Goal: Task Accomplishment & Management: Complete application form

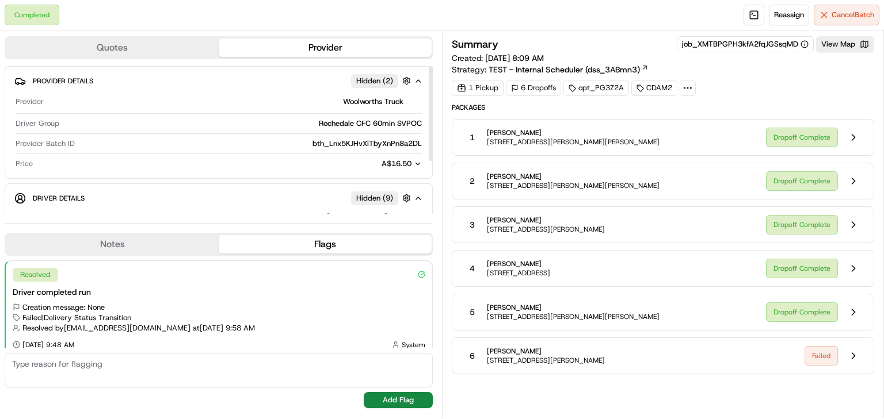
scroll to position [7, 0]
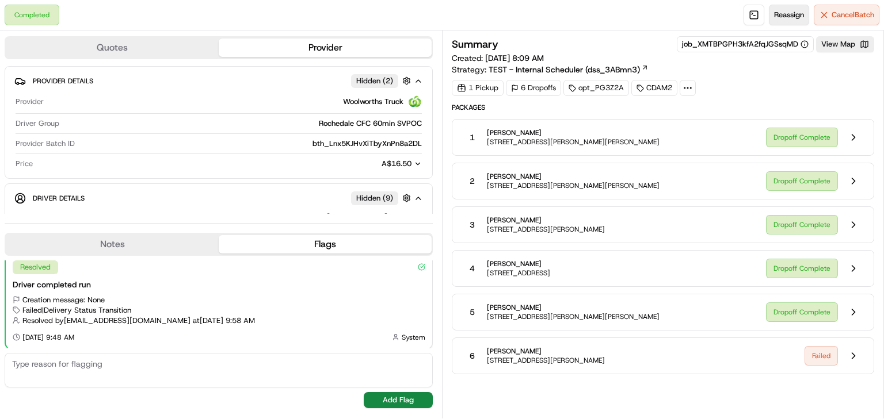
click at [777, 12] on span "Reassign" at bounding box center [789, 15] width 30 height 10
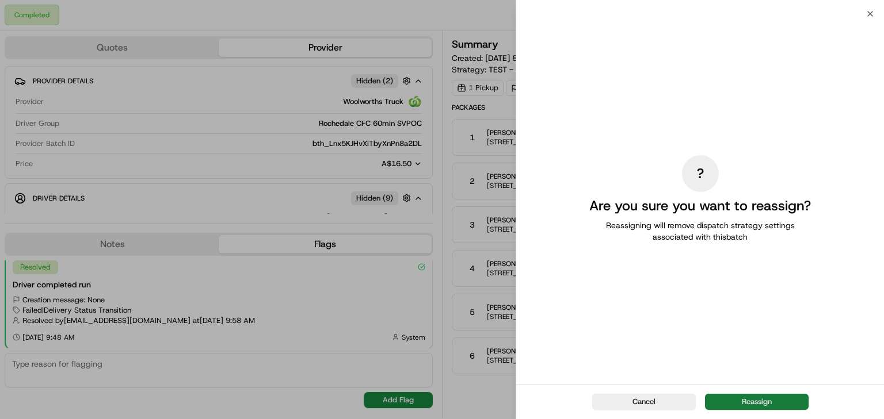
click at [768, 402] on button "Reassign" at bounding box center [757, 402] width 104 height 16
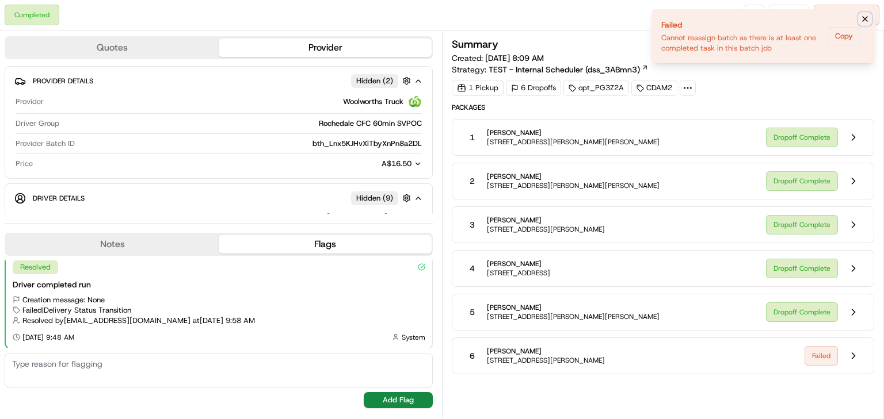
click at [865, 18] on icon "Notifications (F8)" at bounding box center [864, 19] width 5 height 5
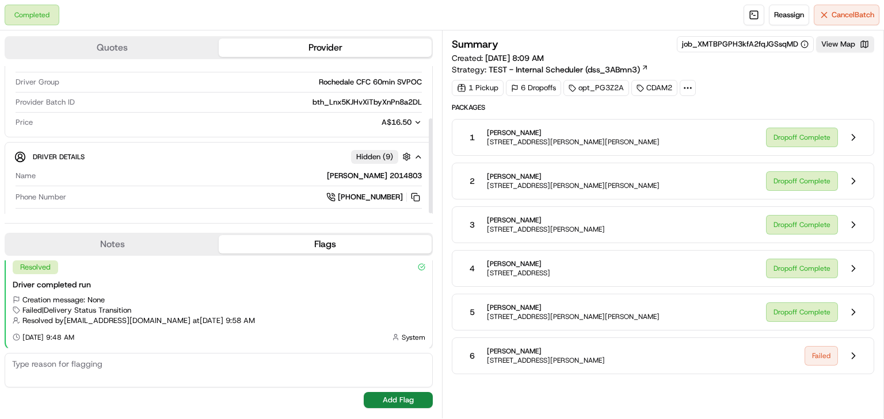
scroll to position [82, 0]
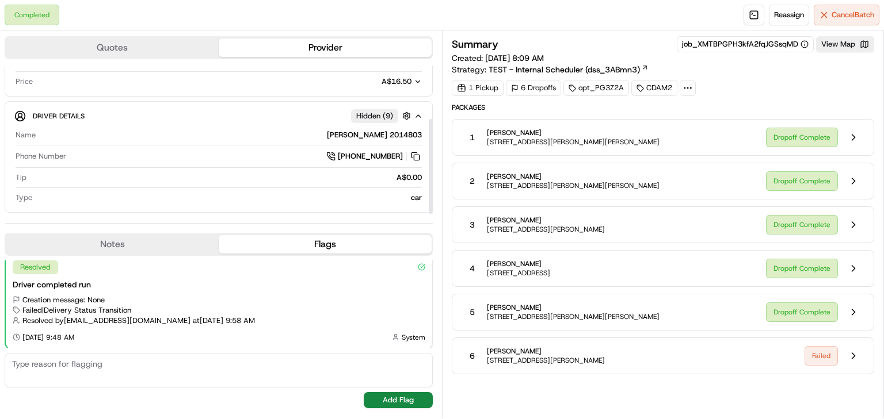
click at [113, 50] on button "Quotes" at bounding box center [112, 48] width 213 height 18
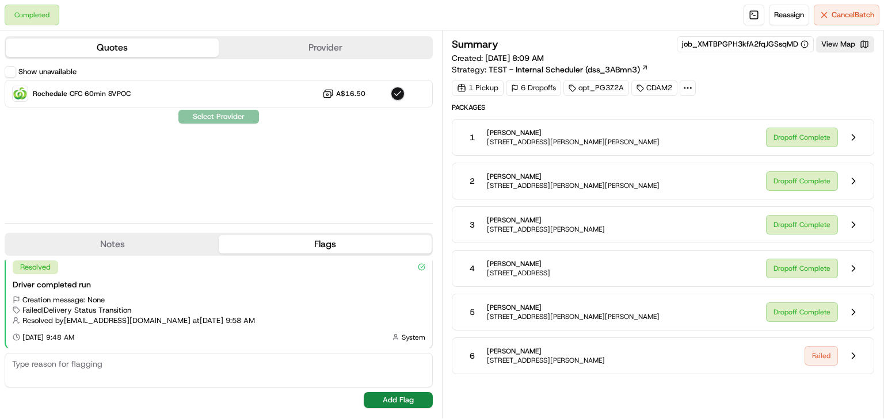
click at [359, 52] on button "Provider" at bounding box center [325, 48] width 213 height 18
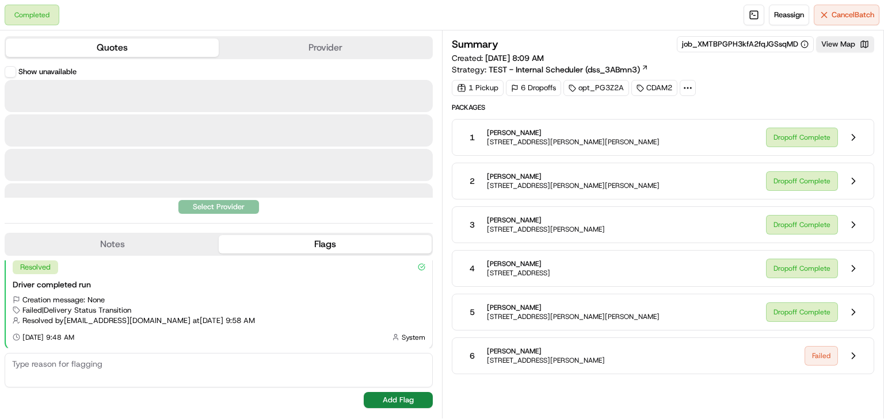
click at [126, 44] on button "Quotes" at bounding box center [112, 48] width 213 height 18
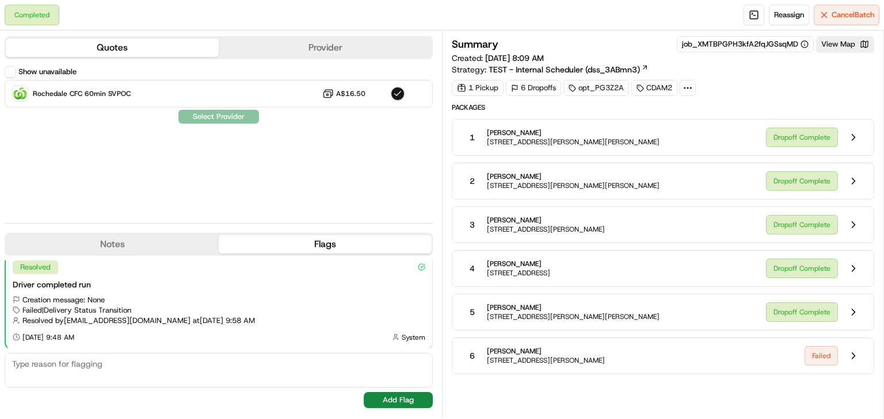
click at [689, 89] on icon at bounding box center [687, 88] width 10 height 10
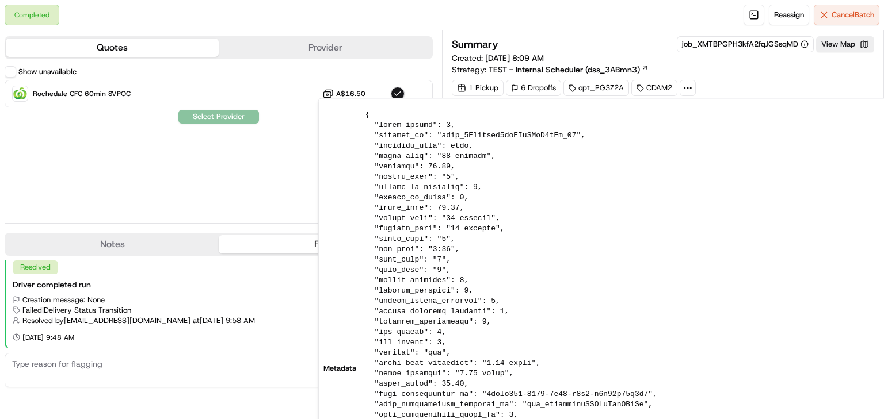
click at [730, 75] on div "Summary job_XMTBPGPH3kfA2fqJGSsqMD View Map Created: [DATE] 8:09 AM Strategy: T…" at bounding box center [663, 66] width 422 height 60
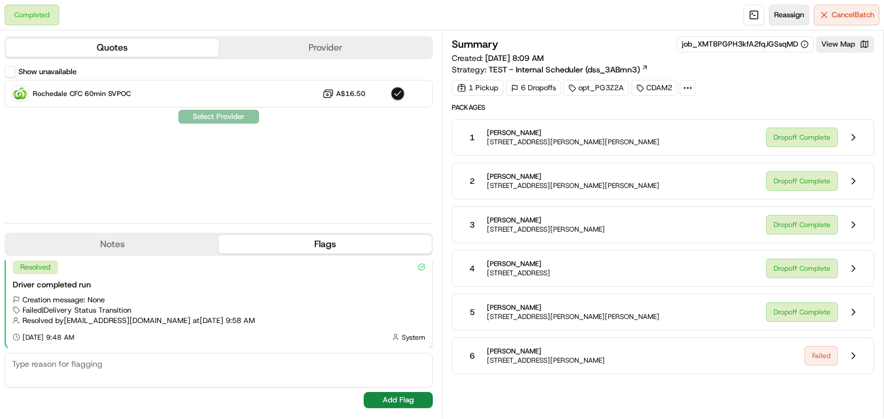
click at [786, 12] on span "Reassign" at bounding box center [789, 15] width 30 height 10
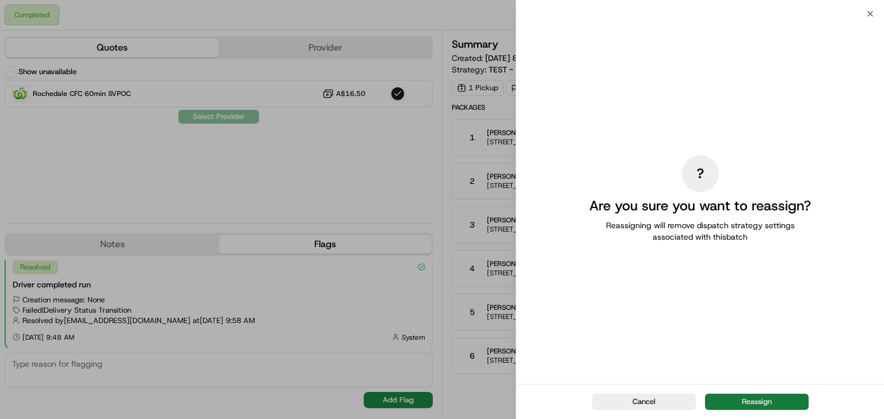
click at [727, 403] on button "Reassign" at bounding box center [757, 402] width 104 height 16
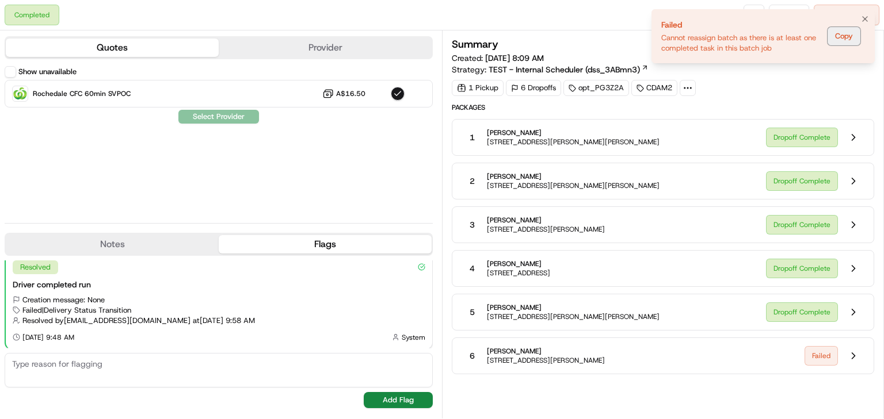
click at [846, 40] on button "Copy" at bounding box center [843, 36] width 33 height 18
click at [842, 39] on button "Copy" at bounding box center [843, 36] width 33 height 18
click at [851, 357] on button at bounding box center [853, 356] width 22 height 22
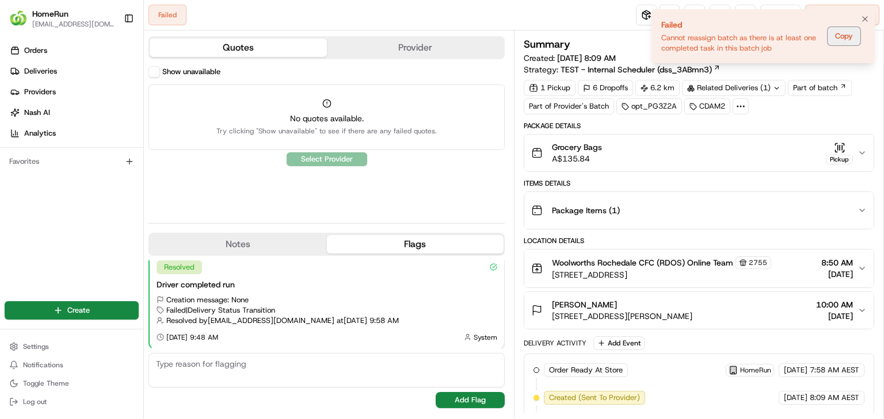
click at [838, 35] on button "Copy" at bounding box center [843, 36] width 33 height 18
click at [867, 20] on icon "Notifications (F8)" at bounding box center [864, 18] width 9 height 9
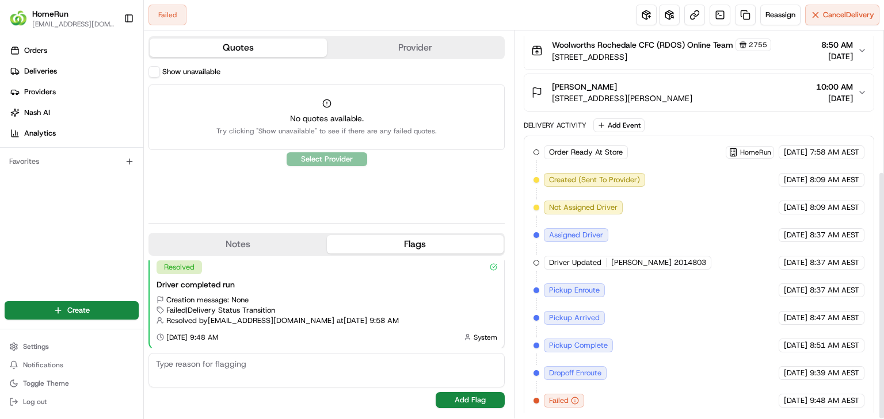
scroll to position [219, 0]
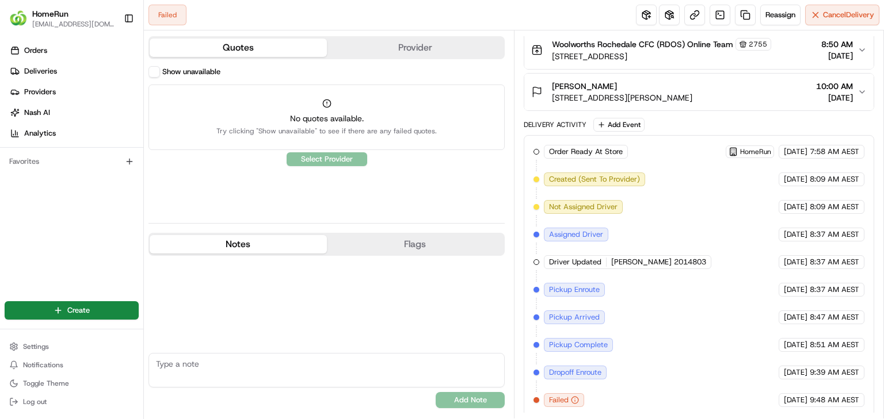
click at [248, 245] on button "Notes" at bounding box center [238, 244] width 177 height 18
drag, startPoint x: 375, startPoint y: 239, endPoint x: 413, endPoint y: 240, distance: 38.0
click at [376, 238] on button "Flags" at bounding box center [415, 244] width 177 height 18
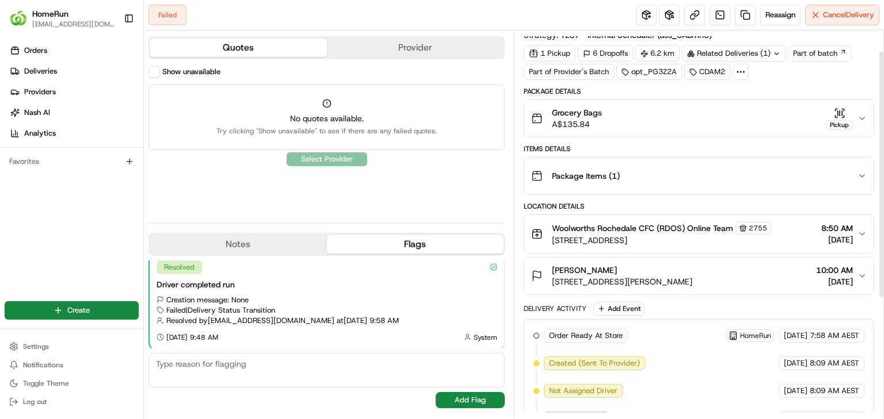
scroll to position [0, 0]
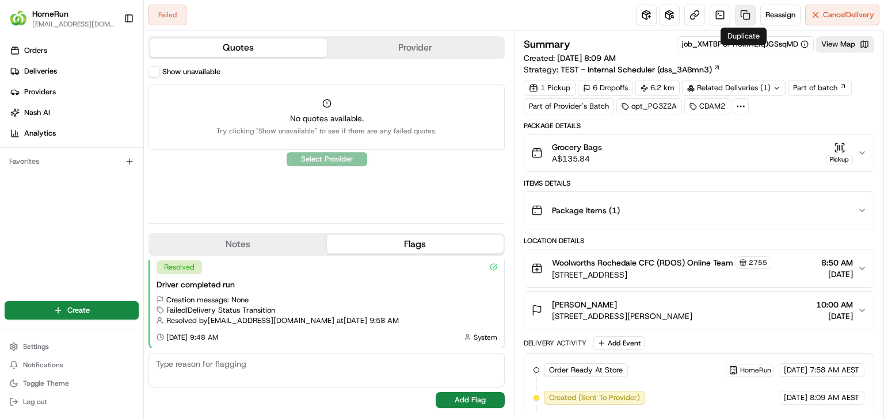
click at [741, 11] on link at bounding box center [745, 15] width 21 height 21
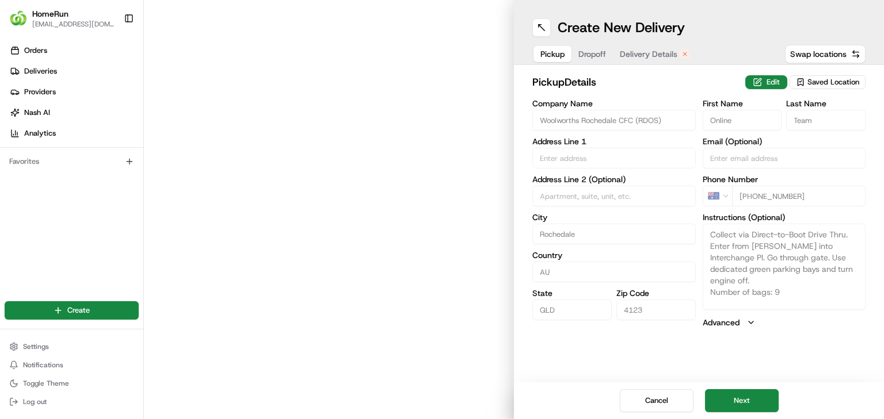
type input "[STREET_ADDRESS]"
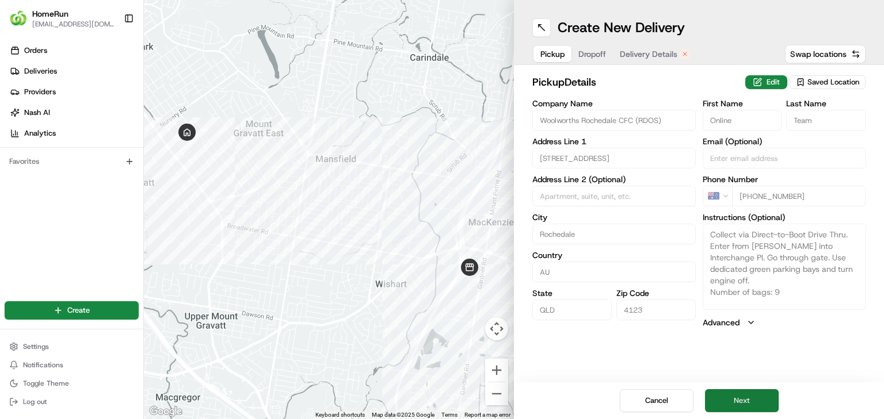
click at [740, 400] on button "Next" at bounding box center [742, 400] width 74 height 23
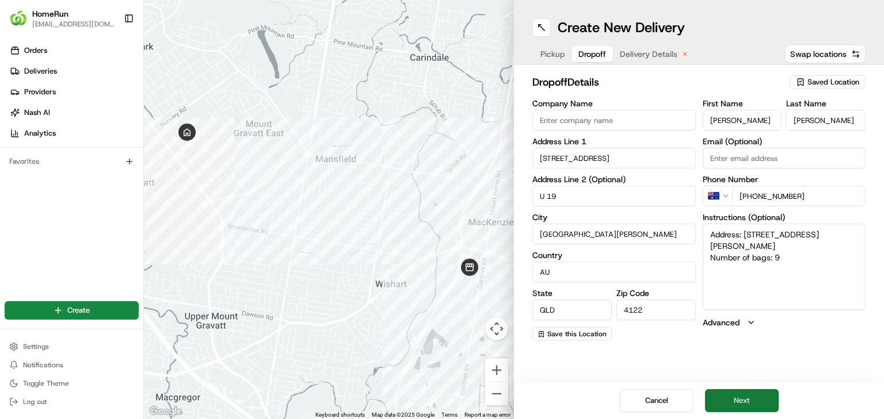
click at [747, 403] on button "Next" at bounding box center [742, 400] width 74 height 23
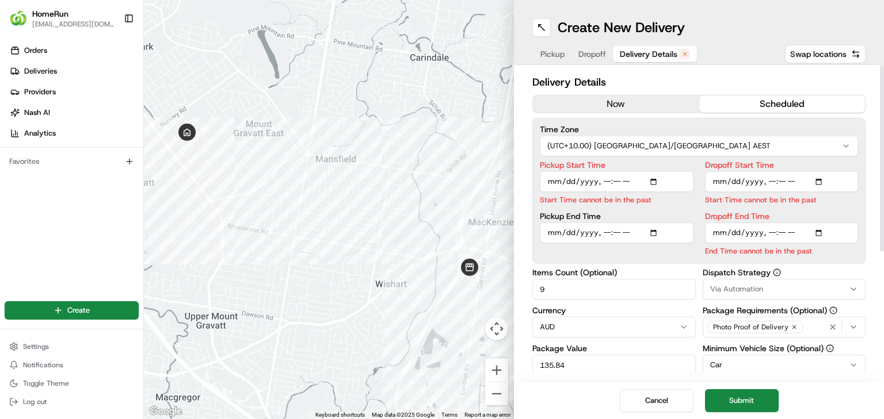
click at [605, 179] on input "Pickup Start Time" at bounding box center [617, 181] width 154 height 21
type input "[DATE]T10:15"
click at [771, 181] on input "Dropoff Start Time" at bounding box center [782, 181] width 154 height 21
type input "[DATE]T10:16"
click at [717, 233] on input "Dropoff End Time" at bounding box center [782, 233] width 154 height 21
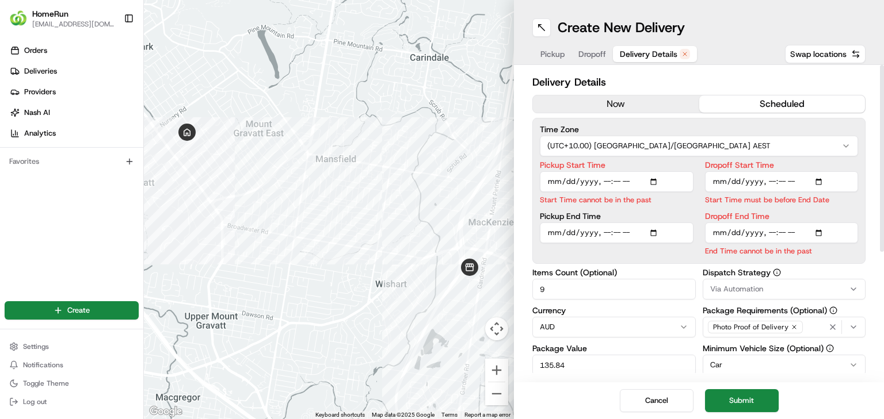
click at [551, 232] on input "Pickup End Time" at bounding box center [617, 233] width 154 height 21
click at [603, 234] on input "Pickup End Time" at bounding box center [617, 233] width 154 height 21
click at [602, 234] on input "Pickup End Time" at bounding box center [617, 233] width 154 height 21
click at [718, 231] on input "Dropoff End Time" at bounding box center [782, 233] width 154 height 21
click at [770, 232] on input "Dropoff End Time" at bounding box center [782, 233] width 154 height 21
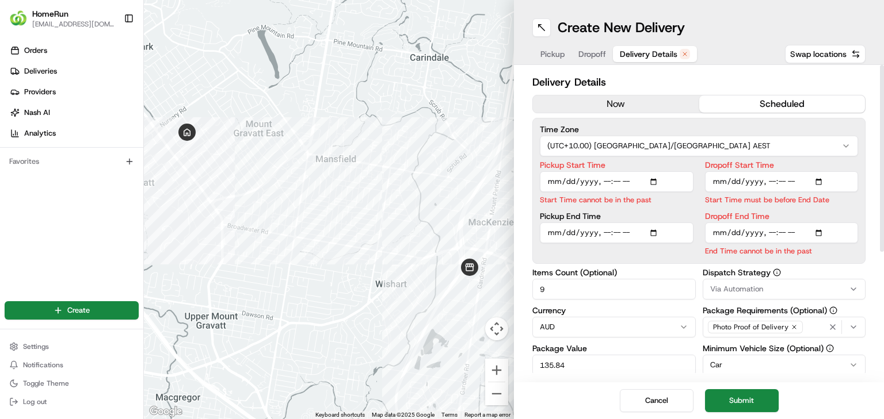
type input "[DATE]T11:00"
click at [805, 236] on input "Dropoff End Time" at bounding box center [782, 233] width 154 height 21
drag, startPoint x: 822, startPoint y: 265, endPoint x: 817, endPoint y: 237, distance: 28.0
click at [822, 263] on div "Delivery Details now scheduled Time Zone (UTC+10.00) [GEOGRAPHIC_DATA]/[GEOGRAP…" at bounding box center [698, 328] width 333 height 509
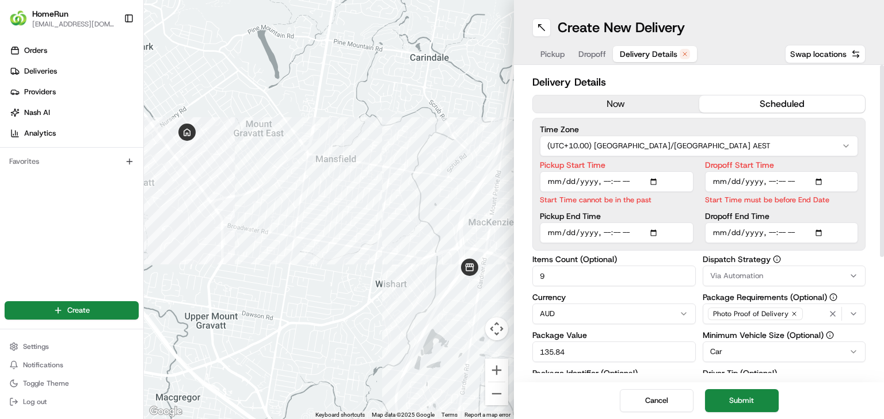
click at [795, 203] on p "Start Time must be before End Date" at bounding box center [782, 199] width 154 height 11
click at [619, 184] on input "Pickup Start Time" at bounding box center [617, 181] width 154 height 21
type input "[DATE]T10:16"
click at [675, 213] on div "Pickup End Time" at bounding box center [617, 227] width 154 height 31
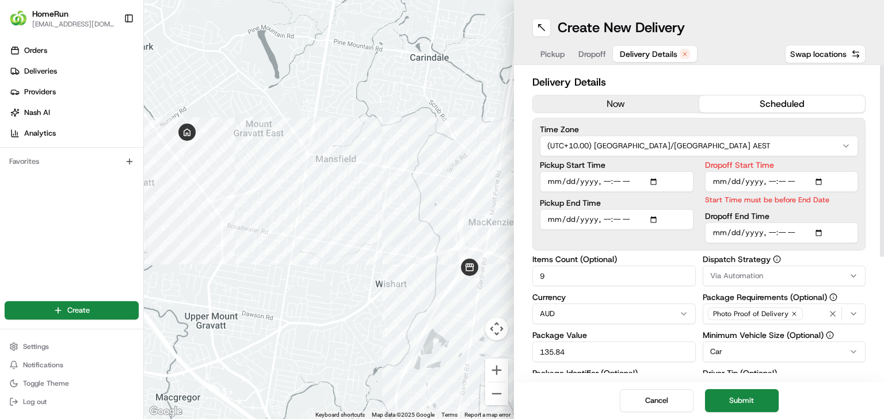
click at [781, 179] on input "Dropoff Start Time" at bounding box center [782, 181] width 154 height 21
type input "[DATE]T10:17"
click at [808, 213] on div "Dropoff End Time" at bounding box center [782, 227] width 154 height 31
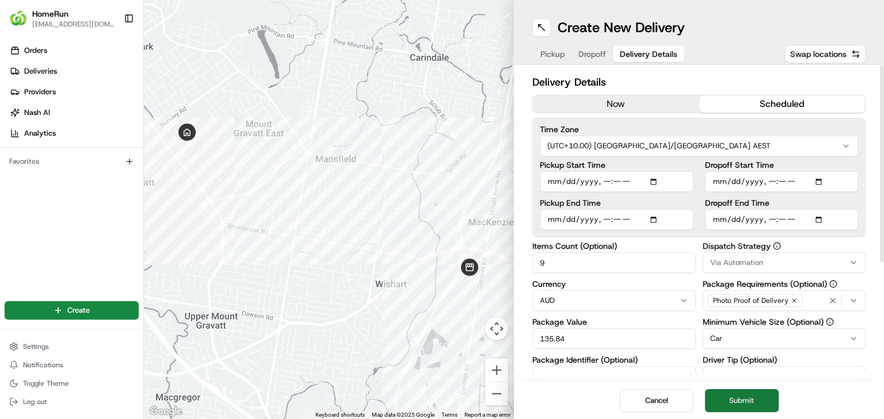
click at [743, 396] on button "Submit" at bounding box center [742, 400] width 74 height 23
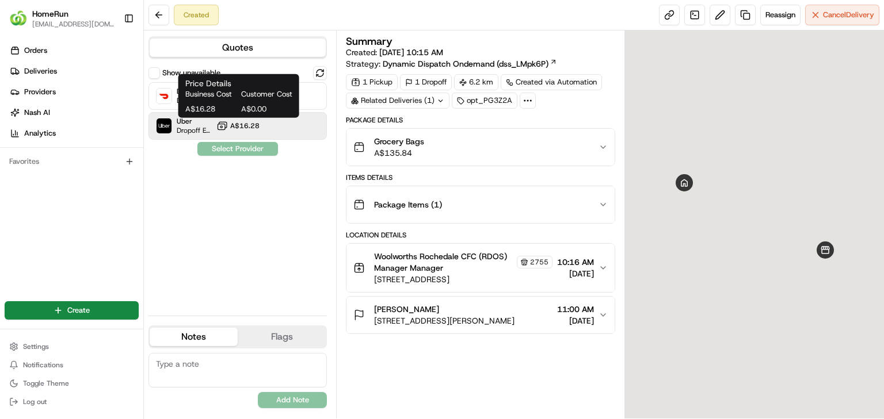
click at [239, 122] on span "A$16.28" at bounding box center [244, 125] width 29 height 9
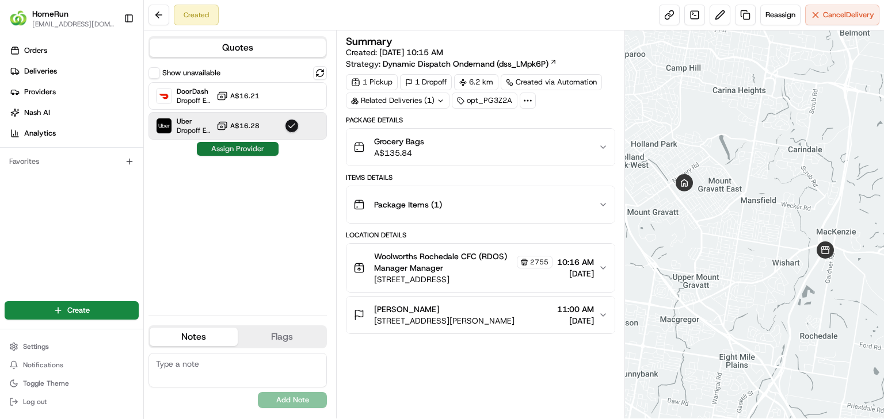
click at [231, 148] on button "Assign Provider" at bounding box center [238, 149] width 82 height 14
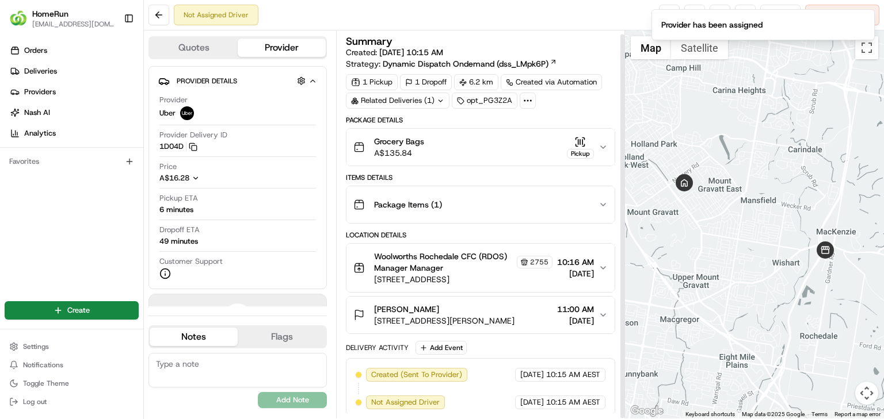
scroll to position [4, 0]
